Goal: Information Seeking & Learning: Learn about a topic

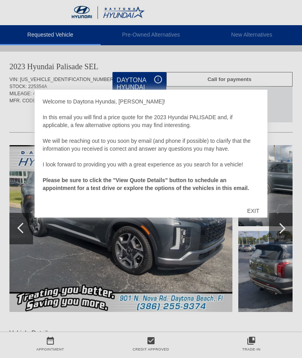
click at [259, 210] on div "EXIT" at bounding box center [253, 211] width 28 height 24
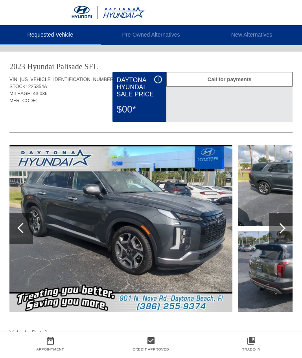
click at [284, 230] on div at bounding box center [280, 228] width 11 height 11
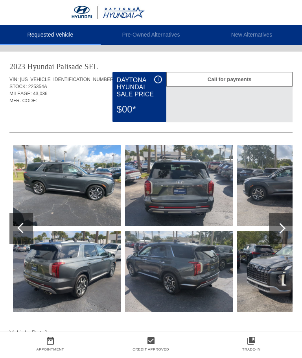
click at [285, 230] on div at bounding box center [281, 228] width 24 height 31
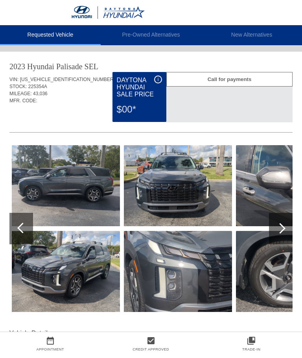
click at [285, 228] on div at bounding box center [281, 228] width 24 height 31
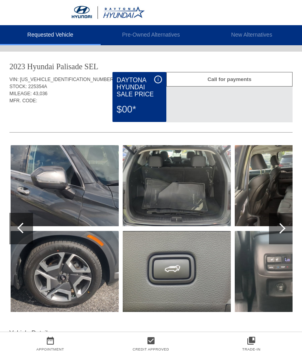
click at [284, 229] on div at bounding box center [280, 228] width 11 height 11
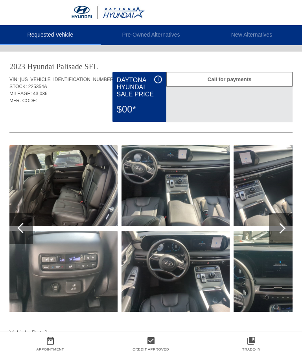
click at [288, 228] on div at bounding box center [281, 228] width 24 height 31
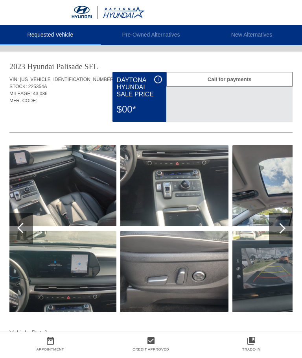
click at [288, 225] on div at bounding box center [281, 228] width 24 height 31
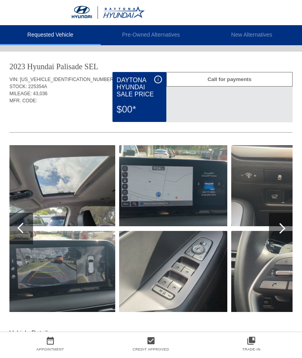
click at [288, 228] on div at bounding box center [281, 228] width 24 height 31
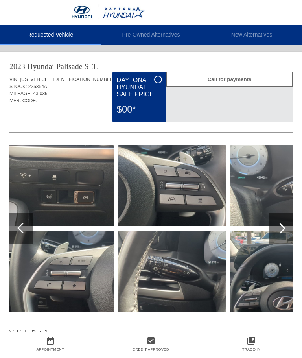
click at [291, 226] on div at bounding box center [281, 228] width 24 height 31
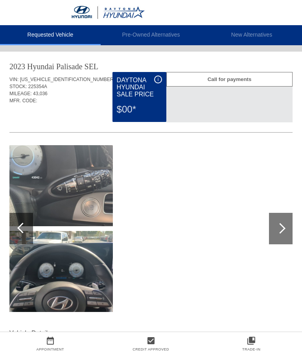
click at [286, 229] on div at bounding box center [281, 228] width 24 height 31
click at [285, 228] on div at bounding box center [281, 228] width 24 height 31
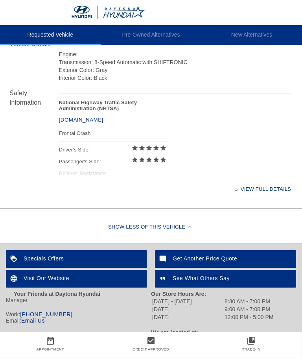
scroll to position [295, 0]
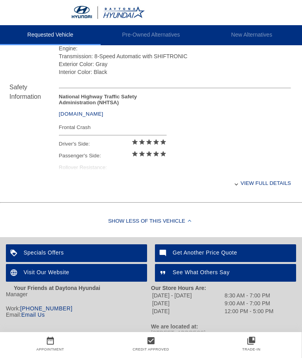
click at [245, 192] on div "View full details" at bounding box center [175, 183] width 232 height 19
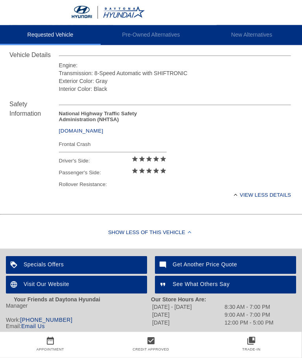
scroll to position [278, 0]
click at [225, 267] on div "Get Another Price Quote" at bounding box center [225, 265] width 141 height 18
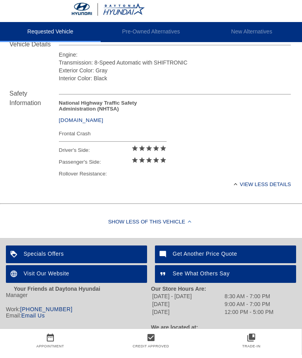
scroll to position [285, 0]
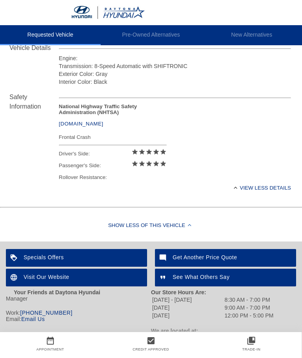
click at [192, 226] on div "Show Less of this Vehicle" at bounding box center [151, 225] width 302 height 31
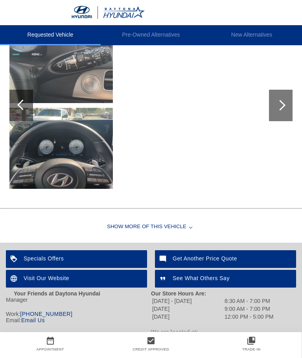
click at [190, 224] on div "Show More of this Vehicle" at bounding box center [151, 226] width 302 height 31
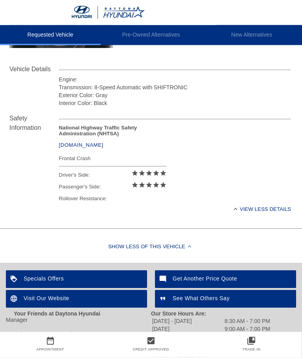
scroll to position [285, 0]
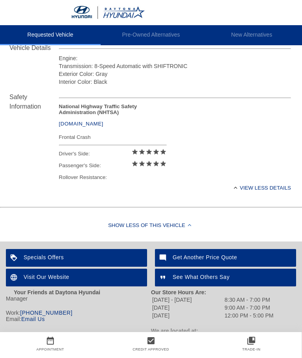
click at [44, 261] on div "Specials Offers" at bounding box center [76, 258] width 141 height 18
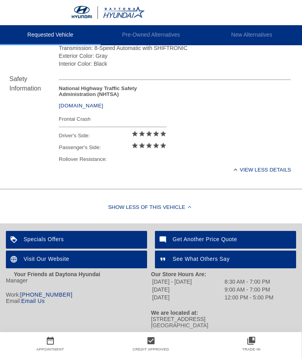
click at [231, 256] on div "See What Others Say" at bounding box center [225, 260] width 141 height 18
